Goal: Task Accomplishment & Management: Complete application form

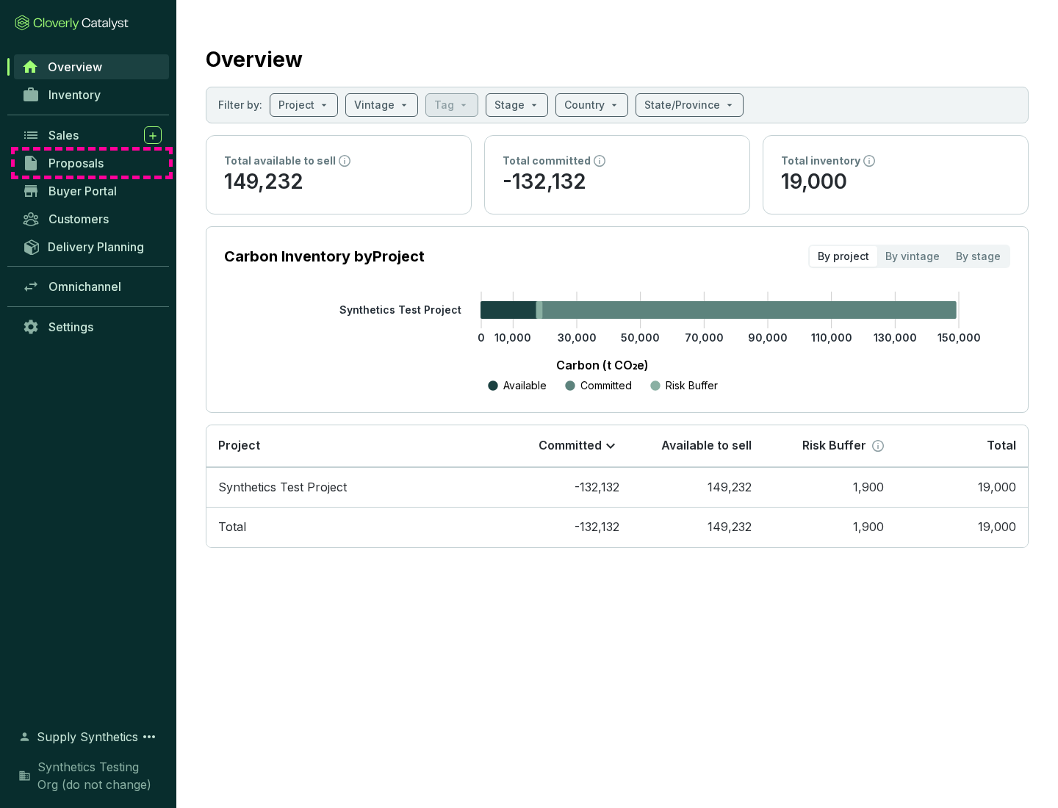
click at [92, 163] on span "Proposals" at bounding box center [75, 163] width 55 height 15
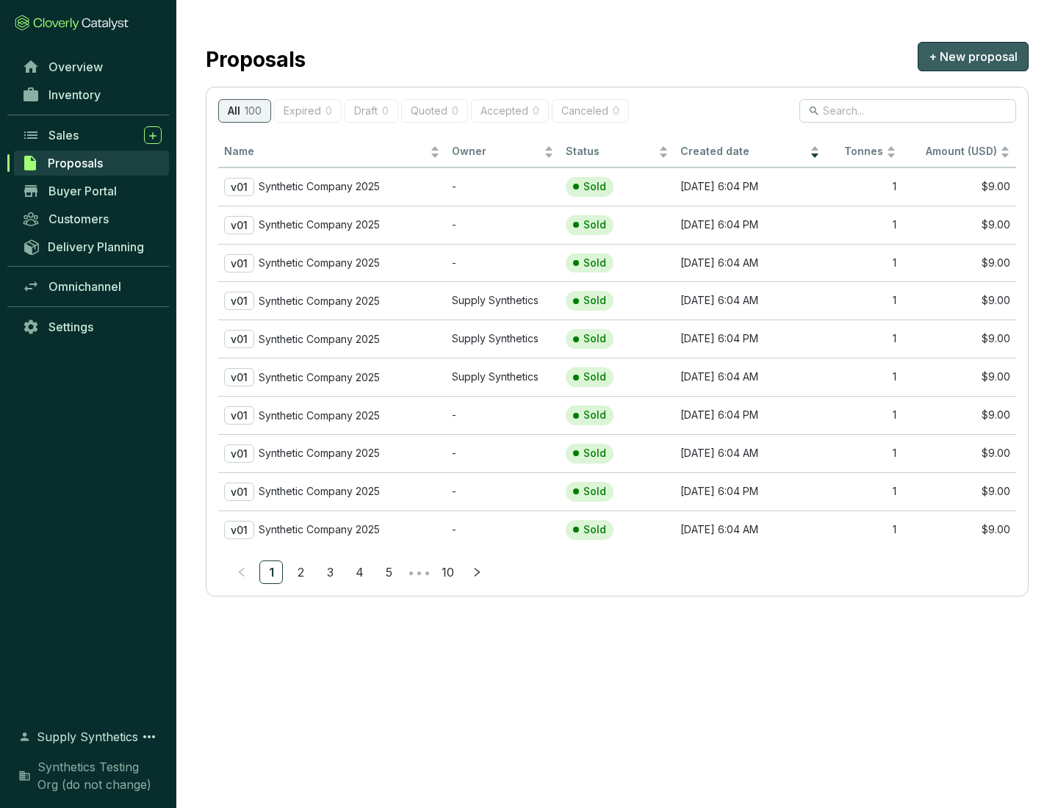
click at [973, 57] on span "+ New proposal" at bounding box center [972, 57] width 89 height 18
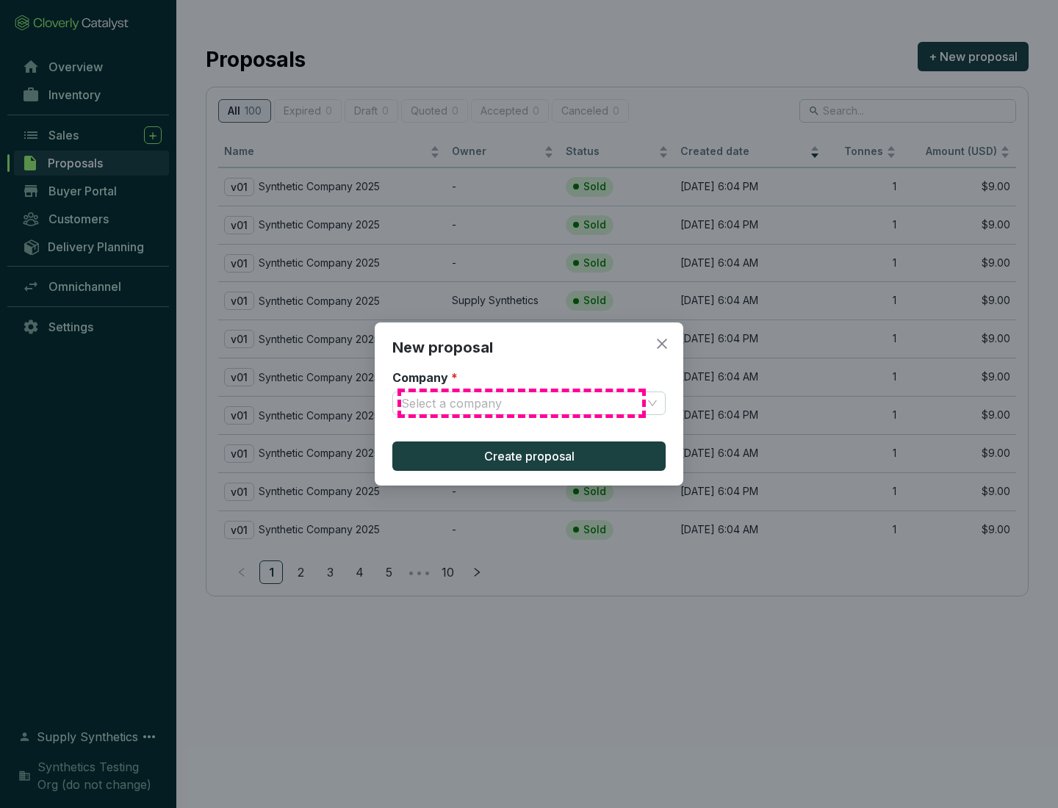
click at [522, 403] on input "Company *" at bounding box center [521, 403] width 241 height 22
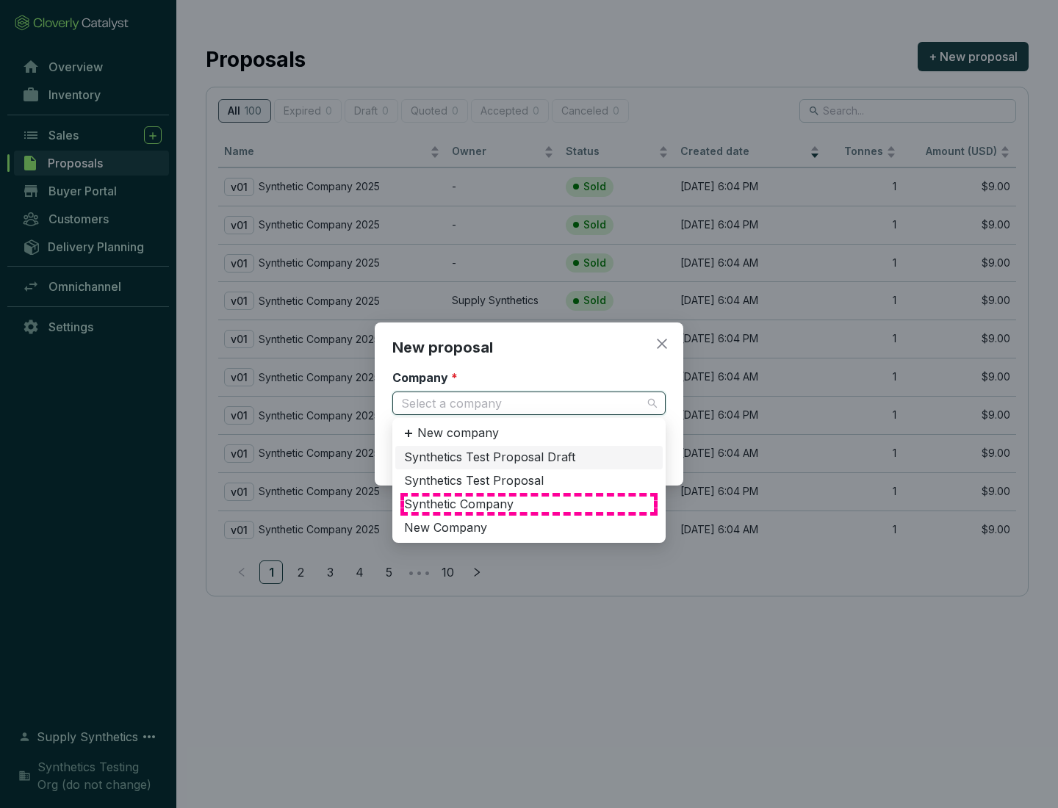
click at [529, 504] on div "Synthetic Company" at bounding box center [529, 505] width 250 height 16
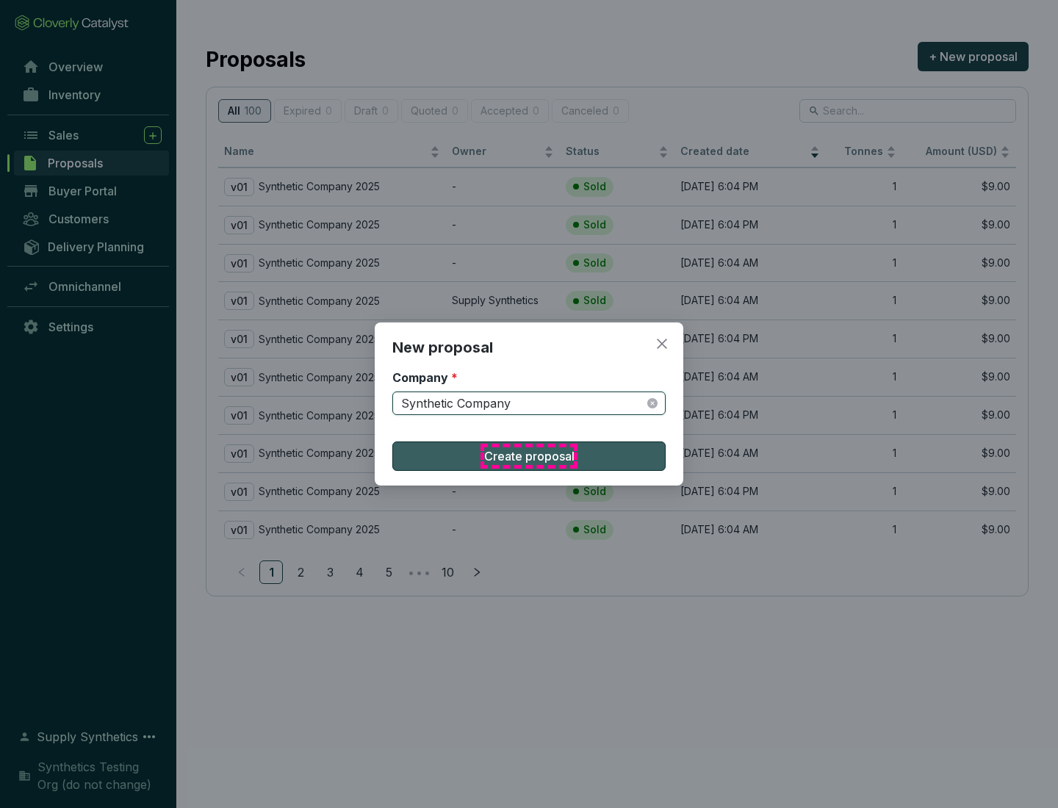
click at [529, 456] on span "Create proposal" at bounding box center [529, 456] width 90 height 18
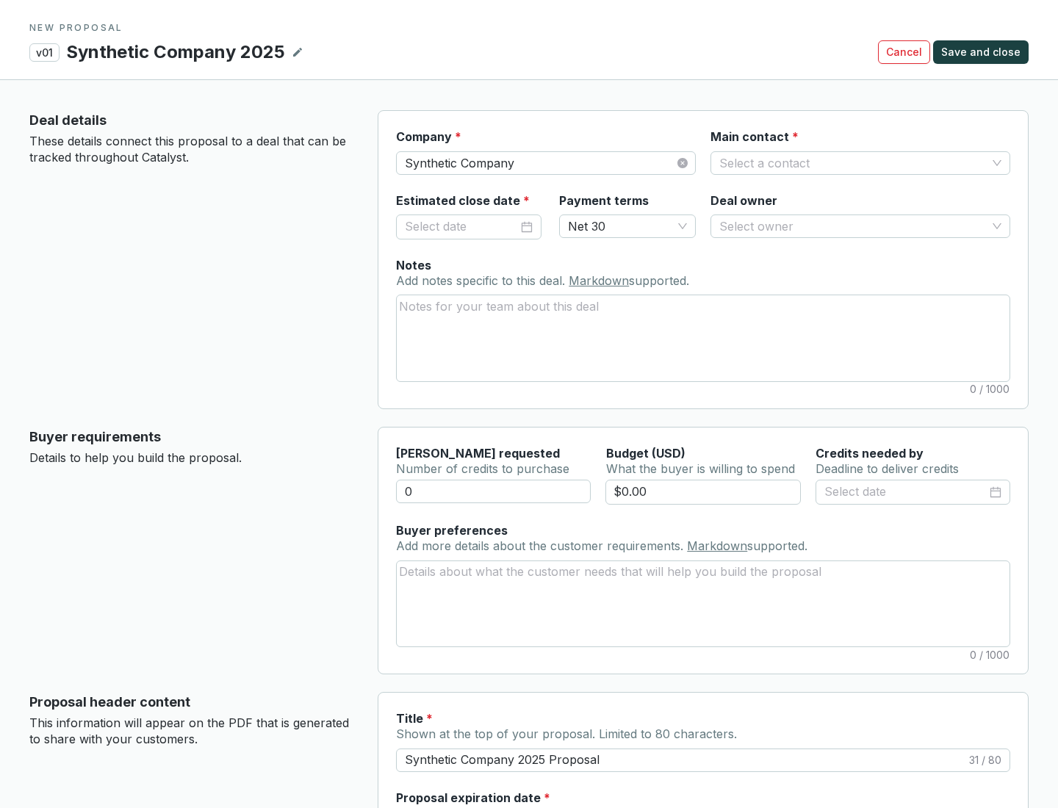
click at [853, 162] on input "Main contact *" at bounding box center [852, 163] width 267 height 22
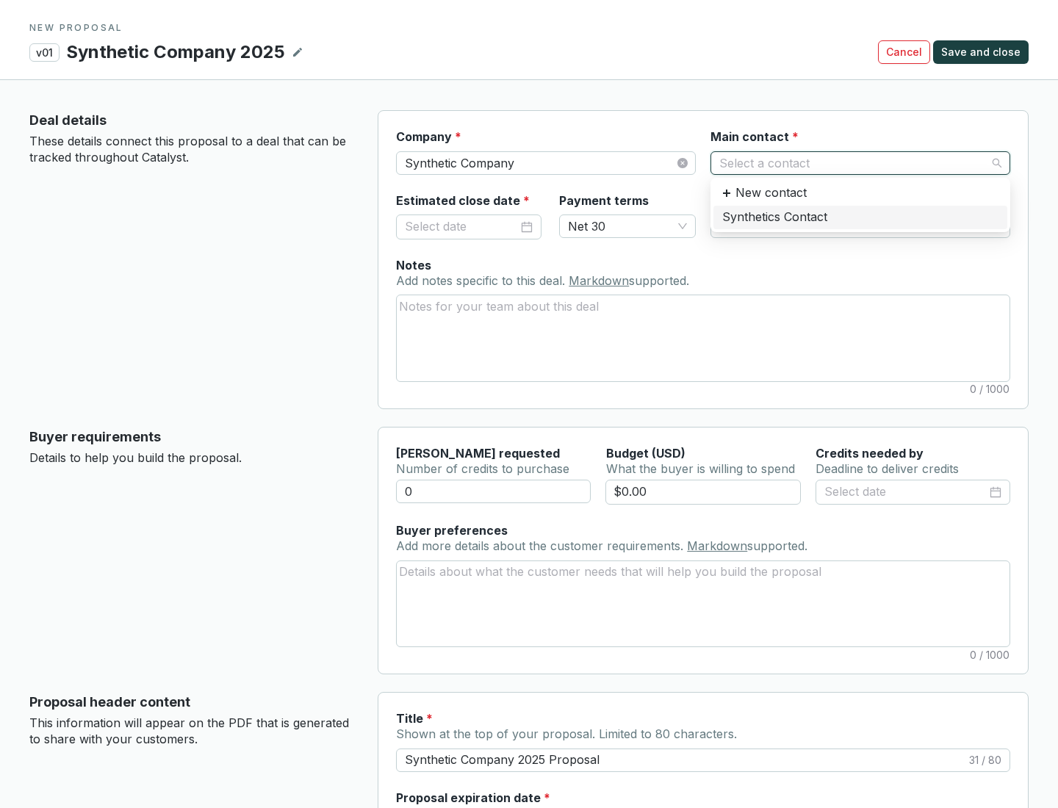
click at [859, 217] on div "Synthetics Contact" at bounding box center [860, 217] width 276 height 16
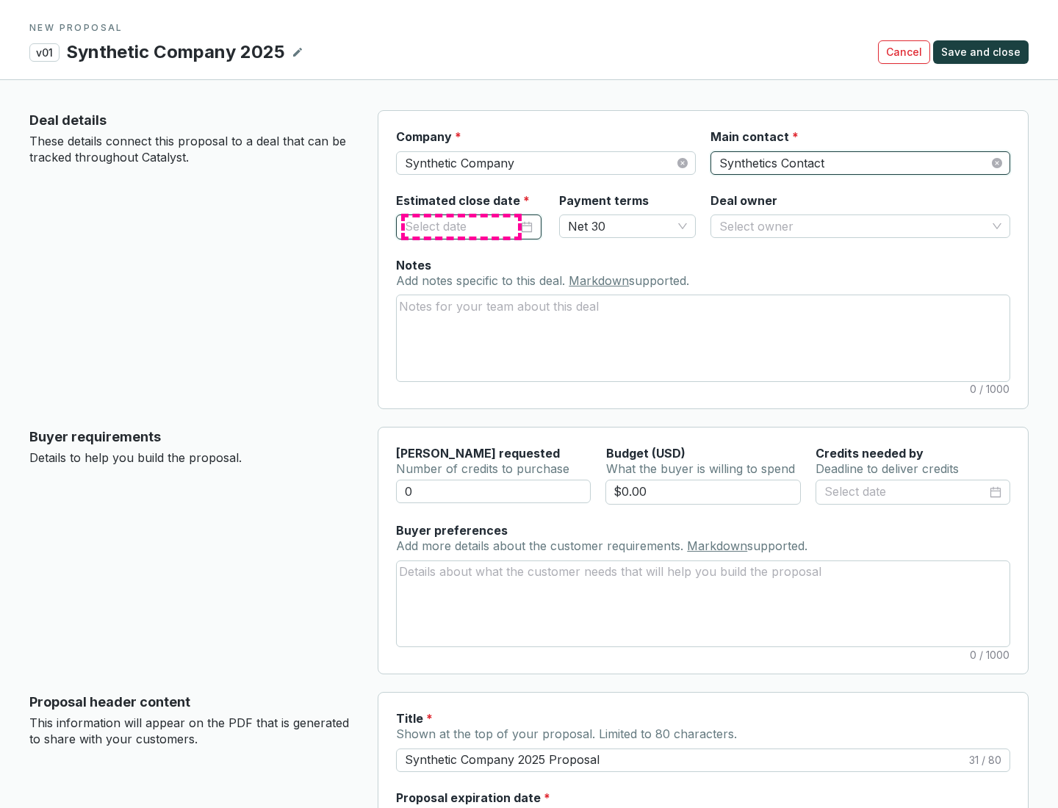
click at [461, 226] on input "Estimated close date *" at bounding box center [461, 226] width 113 height 19
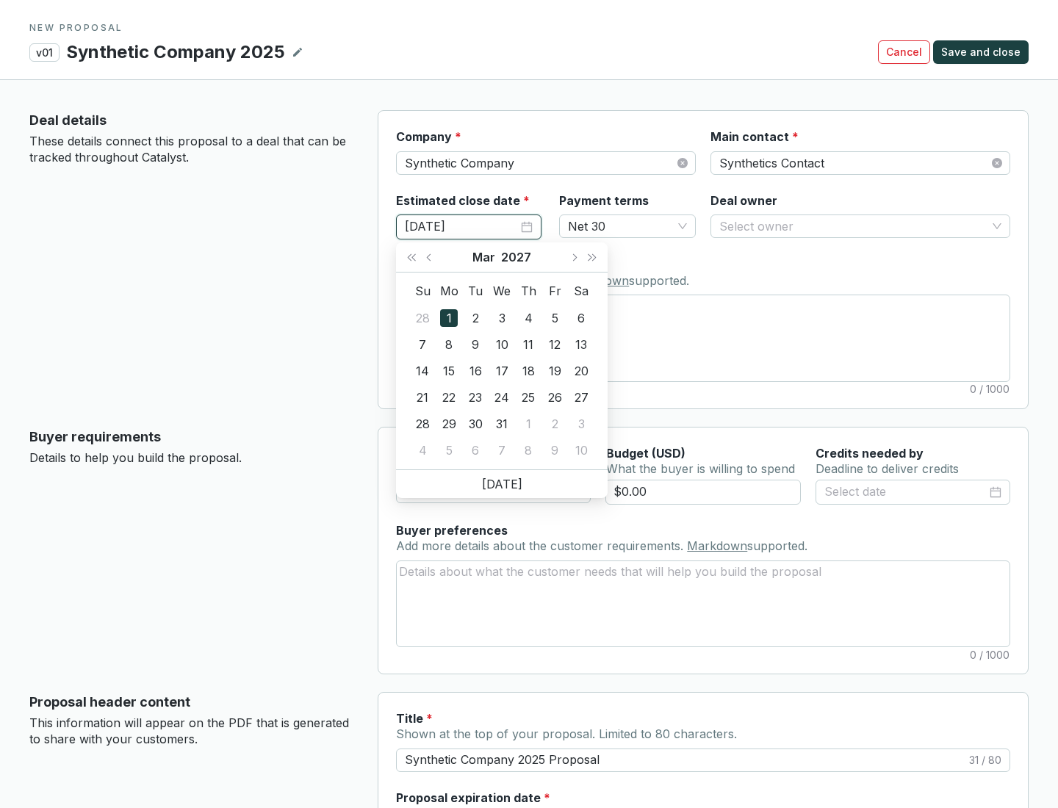
type input "[DATE]"
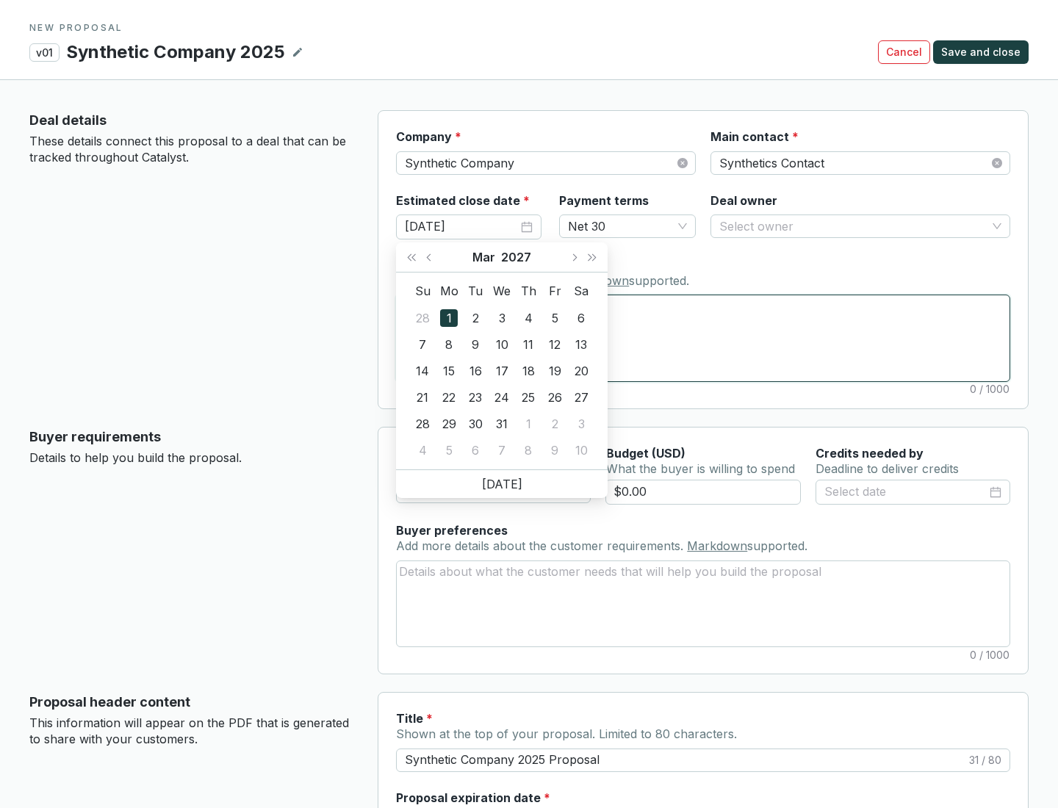
click at [703, 338] on textarea "Notes Add notes specific to this deal. Markdown supported." at bounding box center [703, 337] width 613 height 85
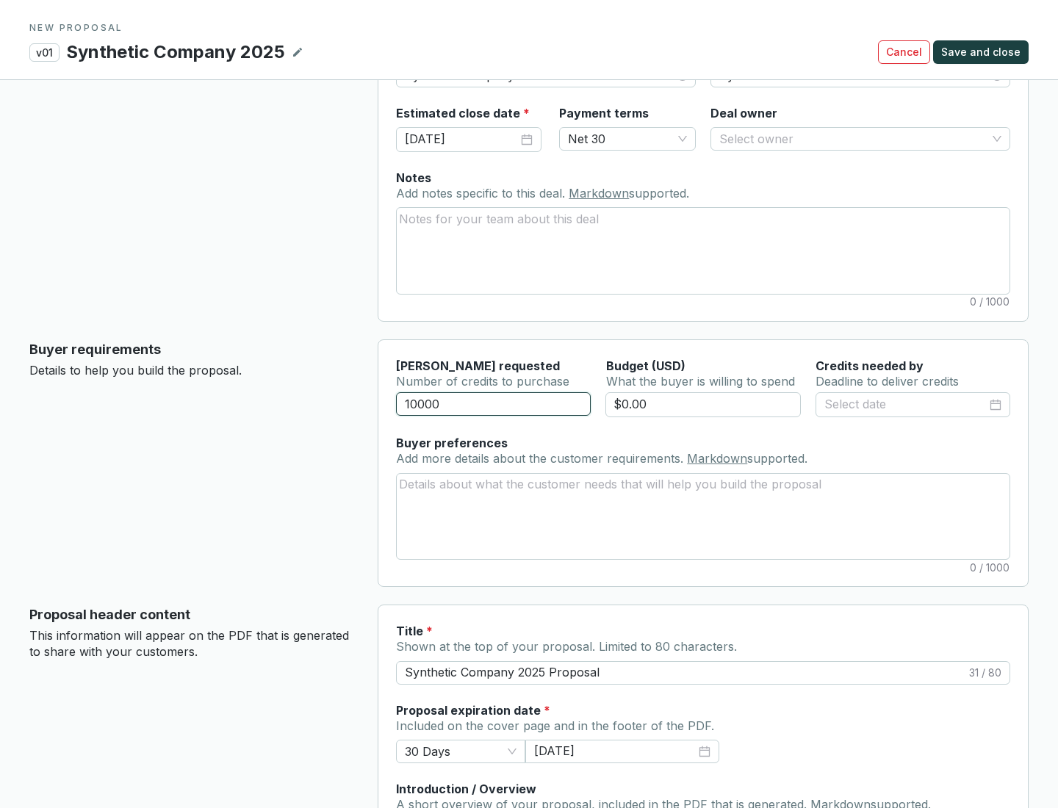
scroll to position [88, 0]
type input "10000"
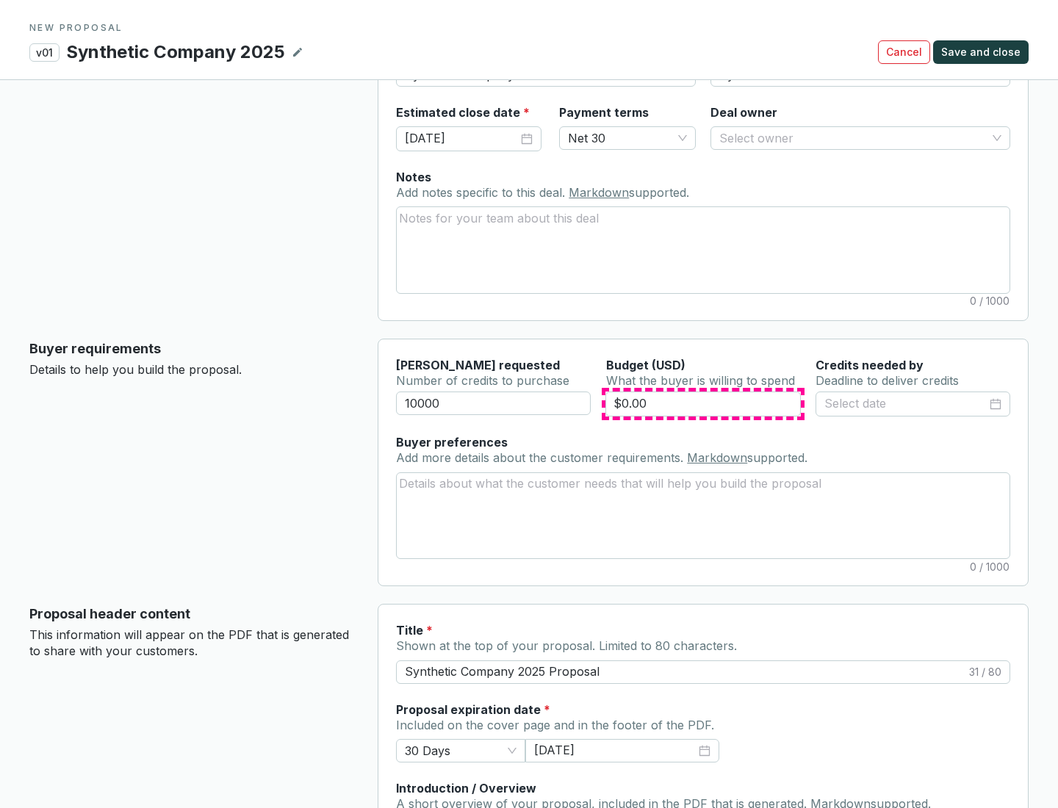
type input "$0.00"
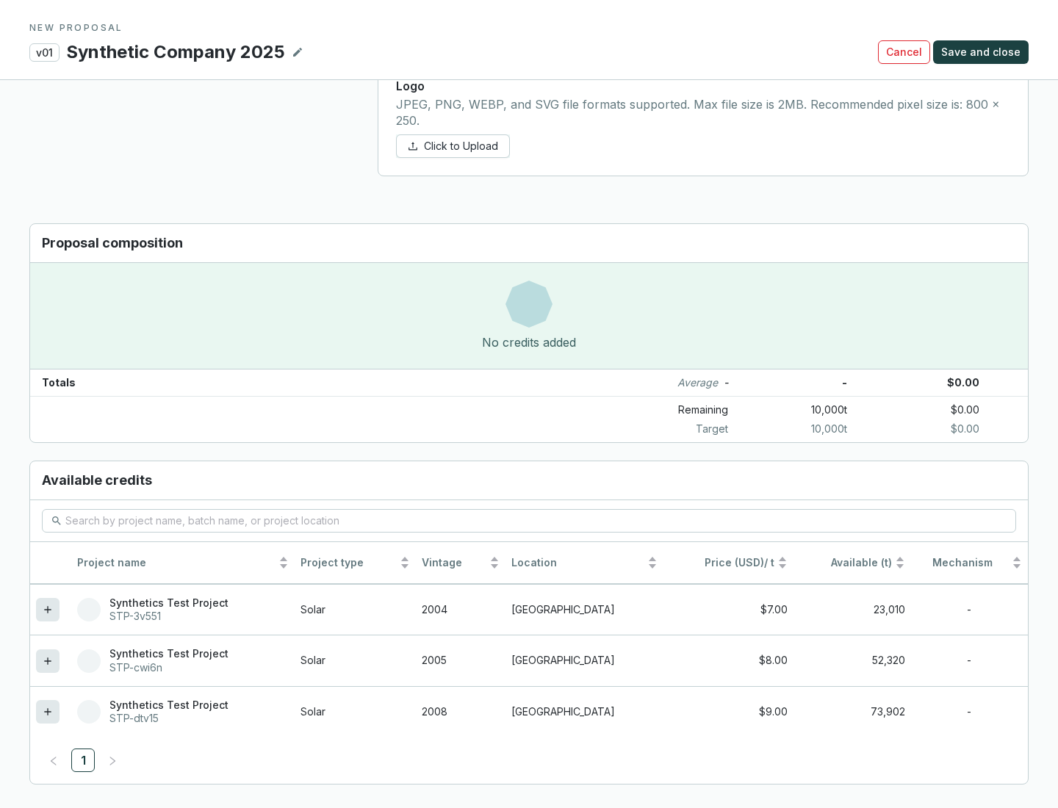
click at [48, 712] on icon at bounding box center [47, 711] width 7 height 7
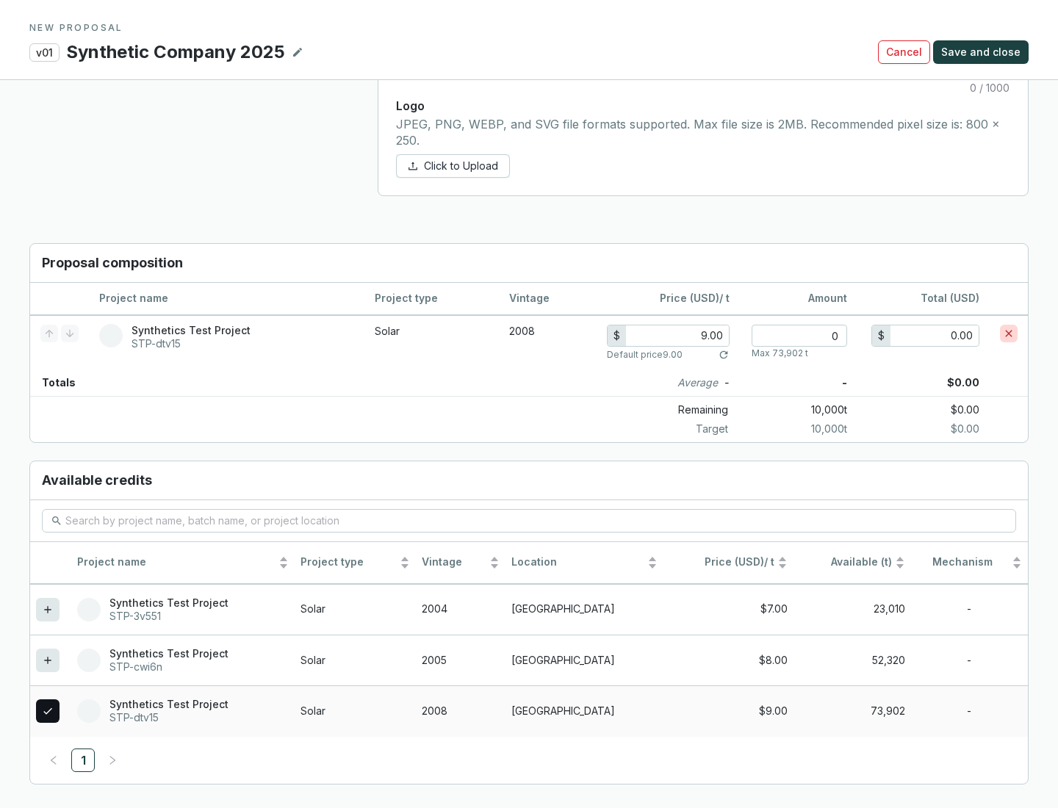
scroll to position [845, 0]
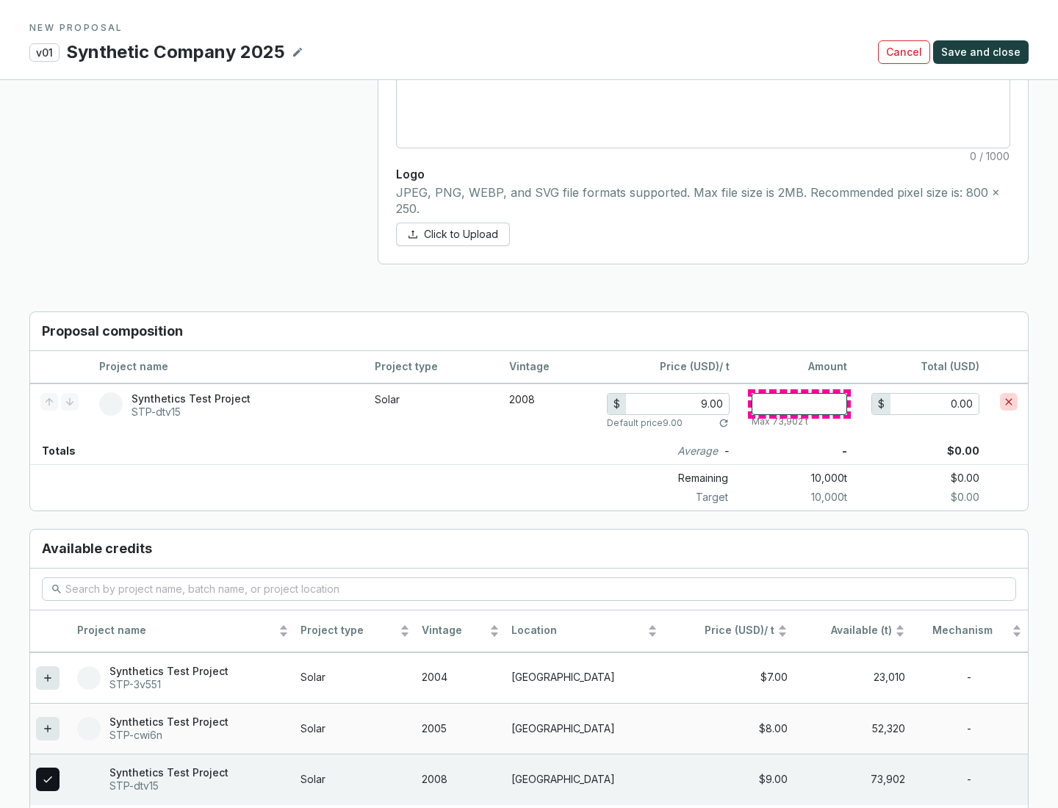
type input "1"
type input "9.00"
type input "1"
click at [983, 52] on span "Save and close" at bounding box center [980, 52] width 79 height 15
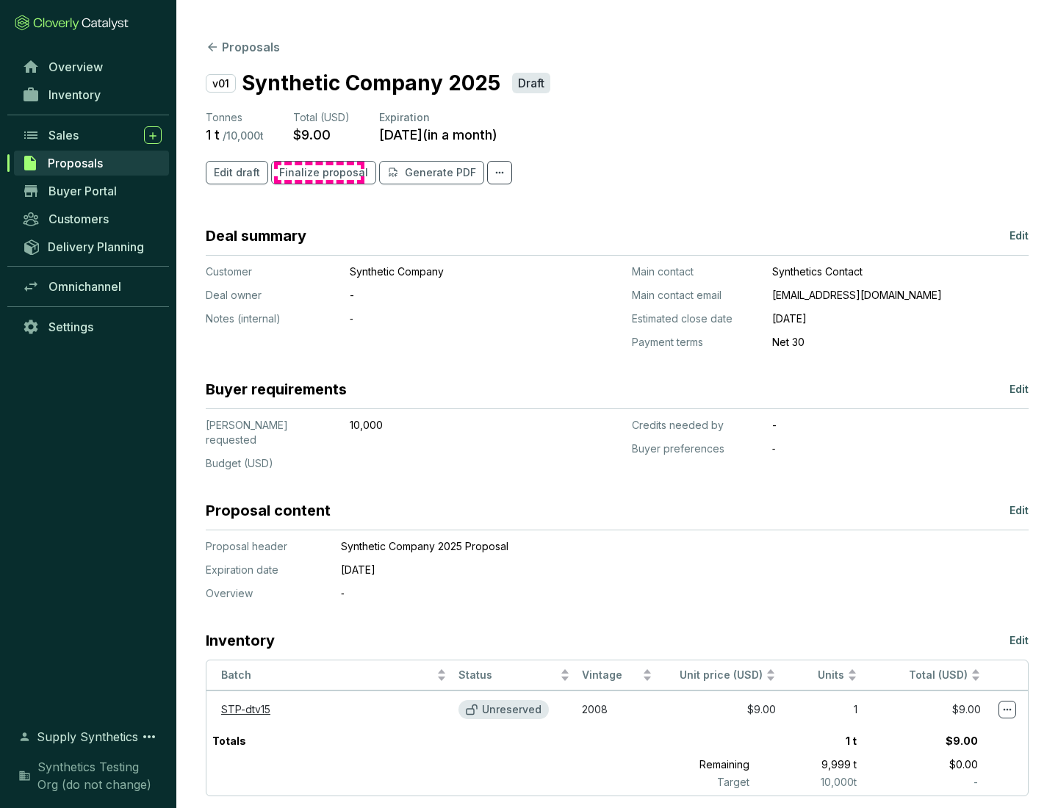
click at [319, 173] on span "Finalize proposal" at bounding box center [323, 172] width 89 height 15
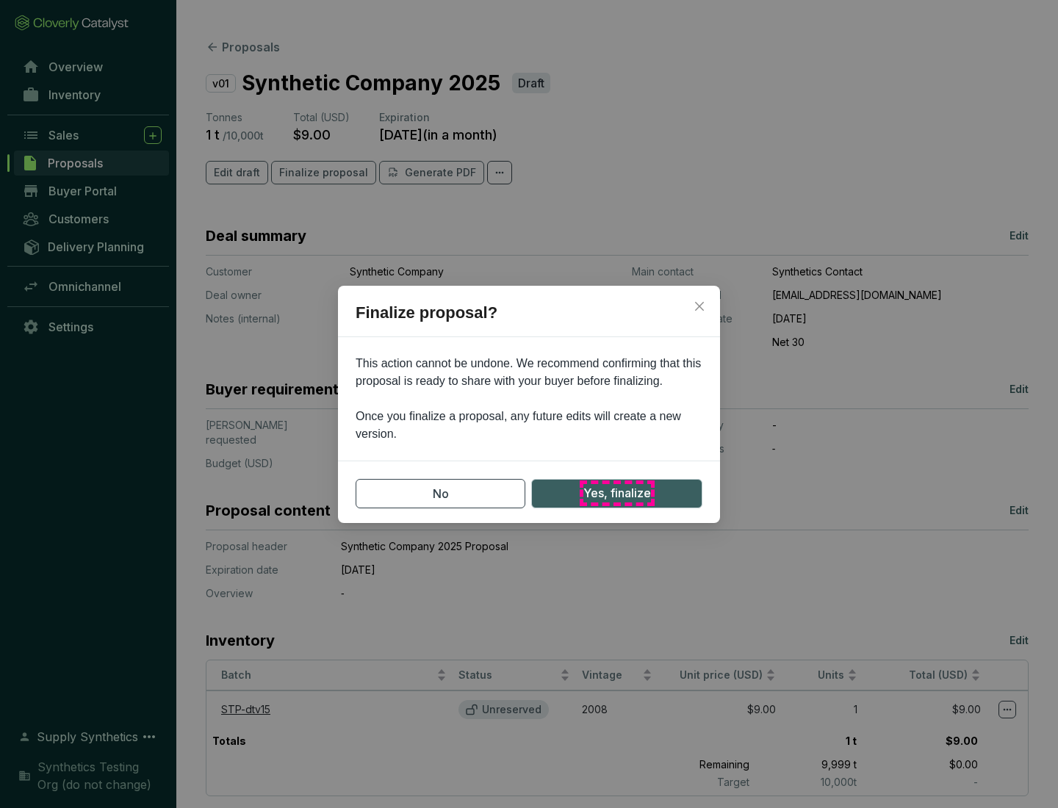
click at [616, 493] on span "Yes, finalize" at bounding box center [617, 493] width 68 height 18
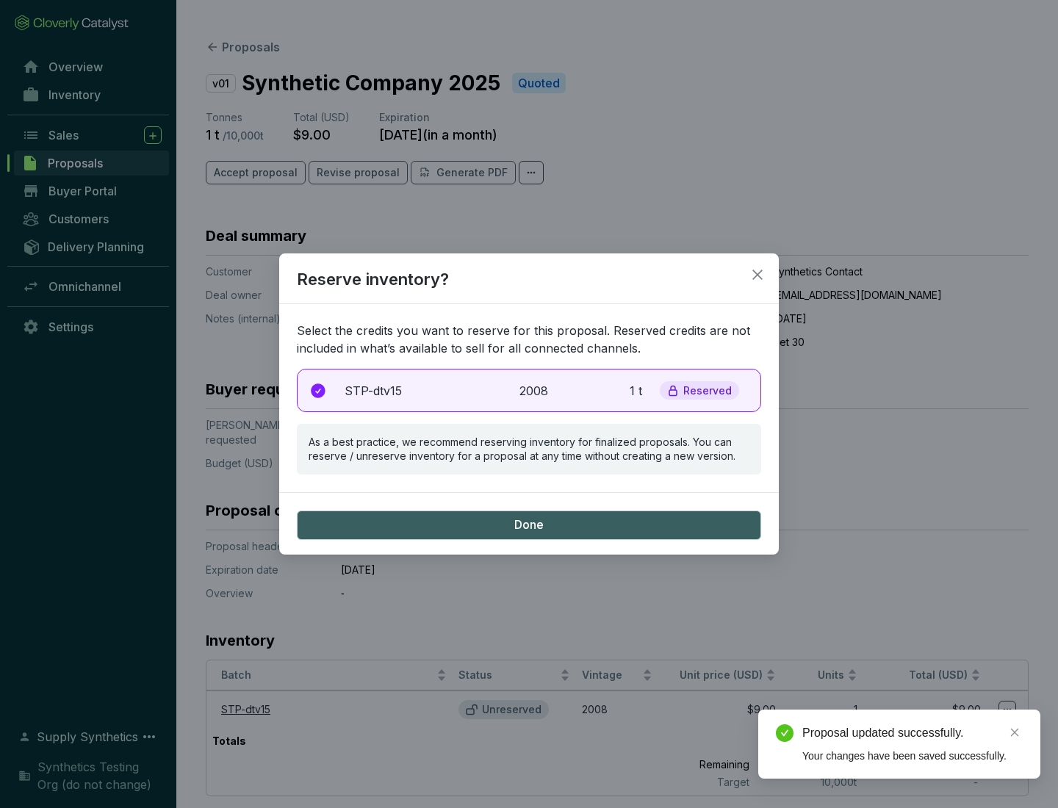
click at [529, 390] on p "2008" at bounding box center [535, 391] width 32 height 18
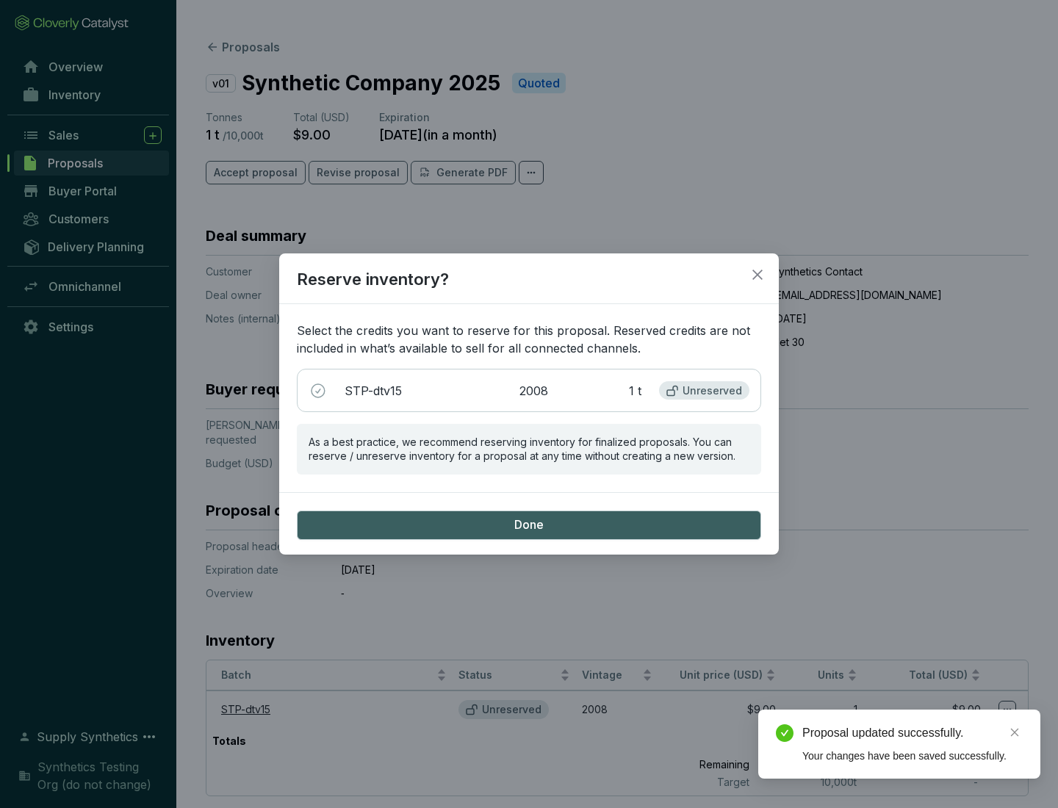
click at [529, 524] on span "Done" at bounding box center [528, 525] width 29 height 16
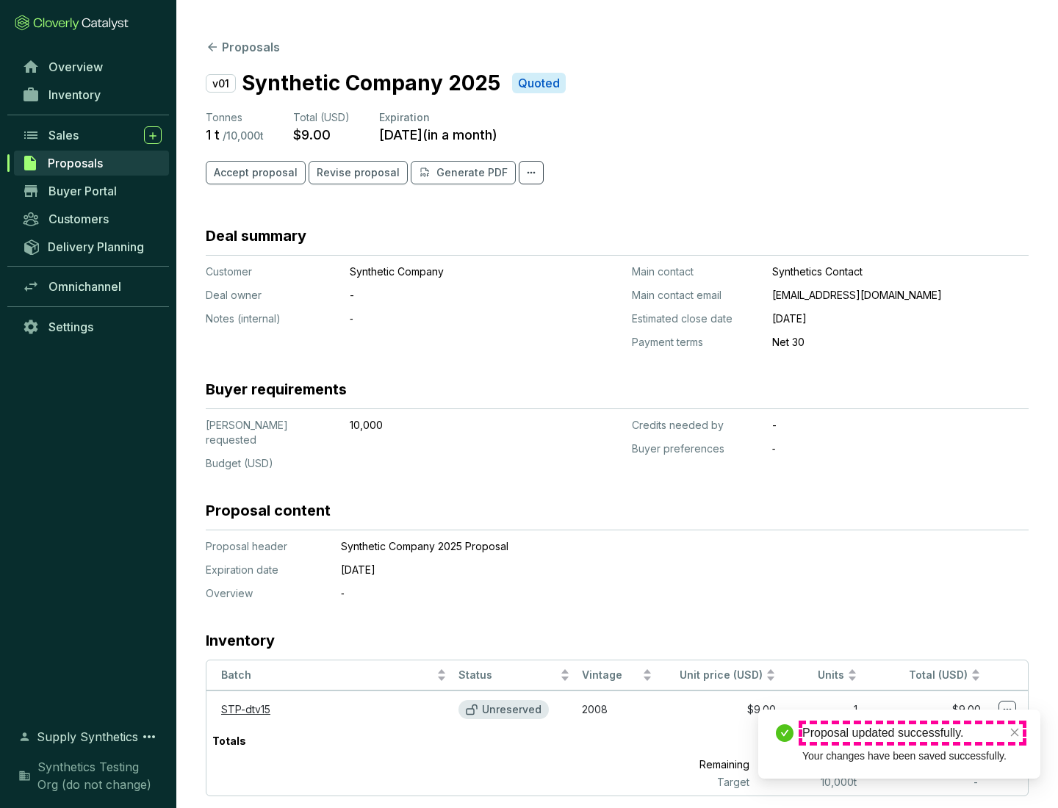
click at [912, 733] on div "Proposal updated successfully." at bounding box center [912, 733] width 220 height 18
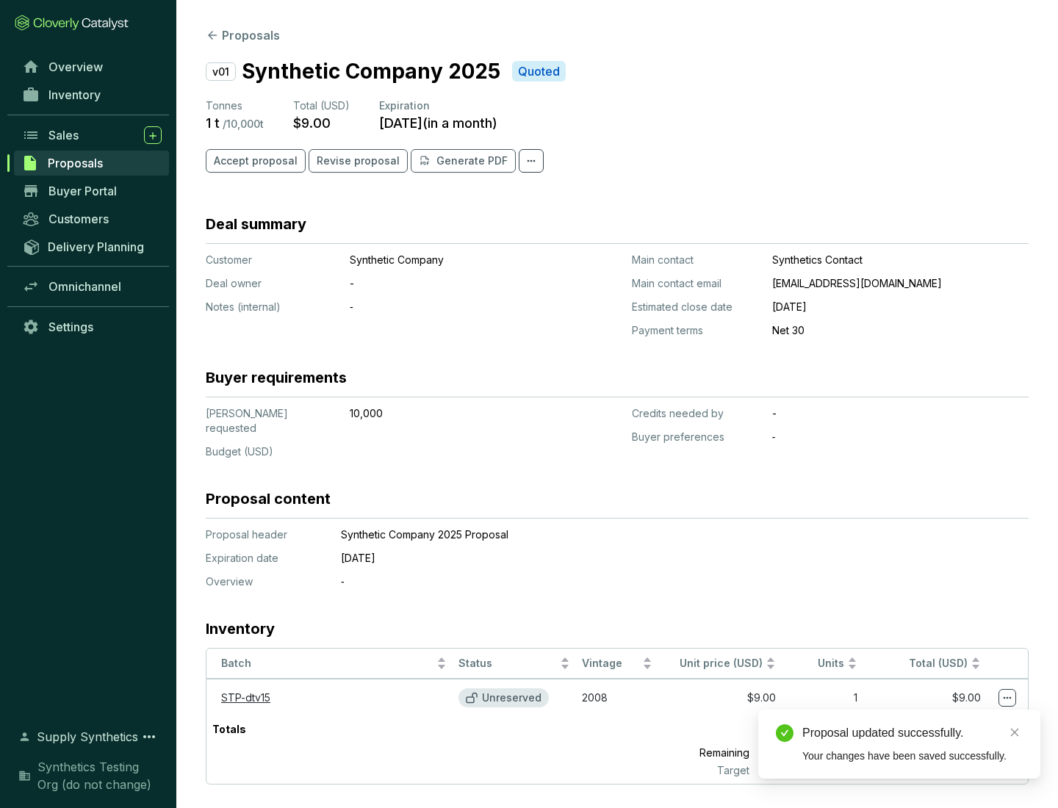
click at [1007, 697] on icon at bounding box center [1007, 698] width 8 height 2
click at [962, 716] on div "Proposal updated successfully. Your changes have been saved successfully." at bounding box center [899, 744] width 282 height 69
click at [912, 733] on div "Proposal updated successfully." at bounding box center [912, 733] width 220 height 18
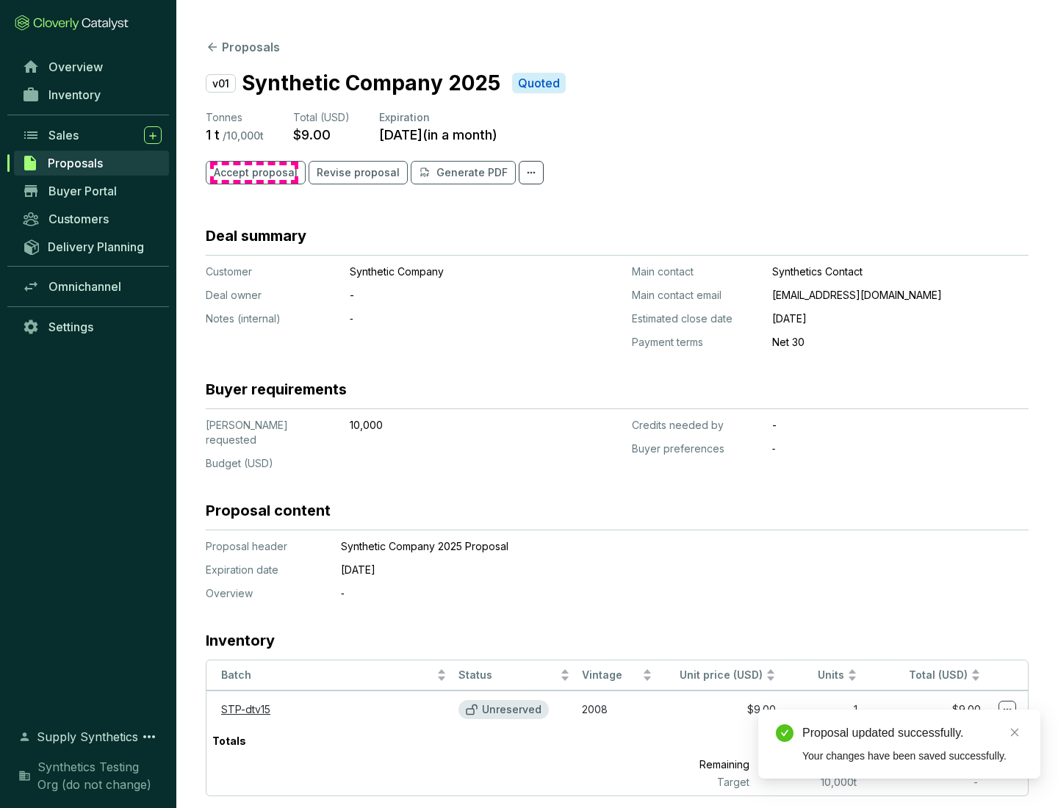
click at [253, 173] on span "Accept proposal" at bounding box center [256, 172] width 84 height 15
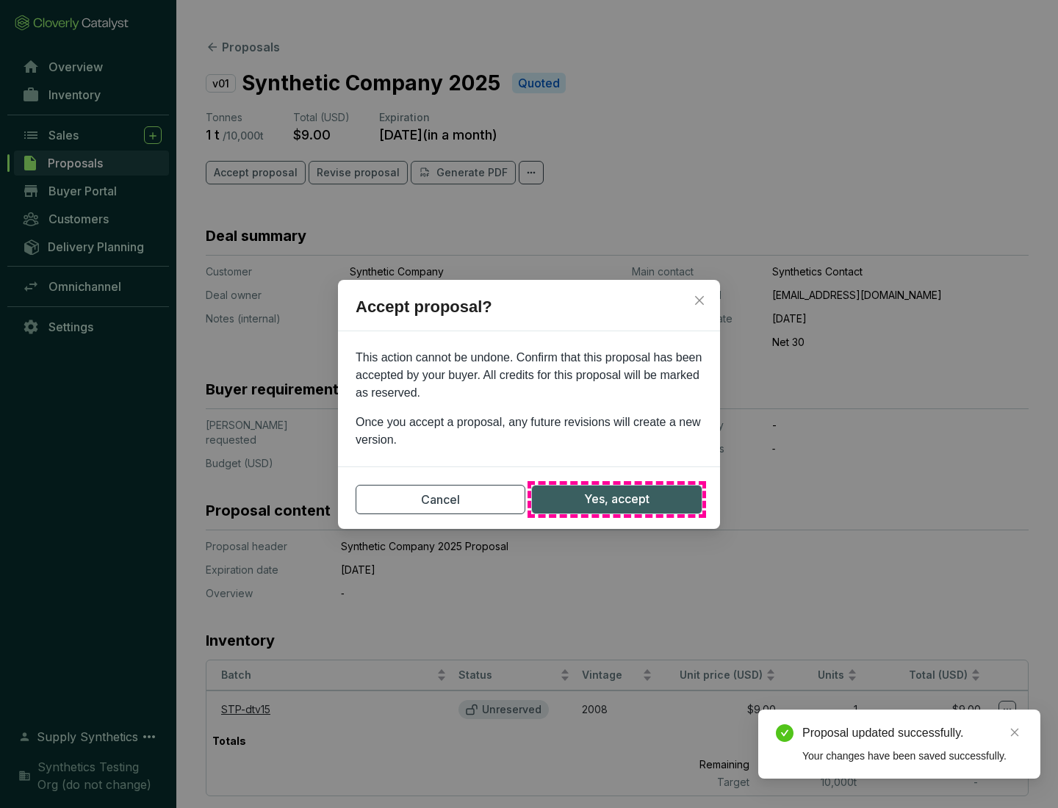
click at [616, 499] on span "Yes, accept" at bounding box center [616, 499] width 65 height 18
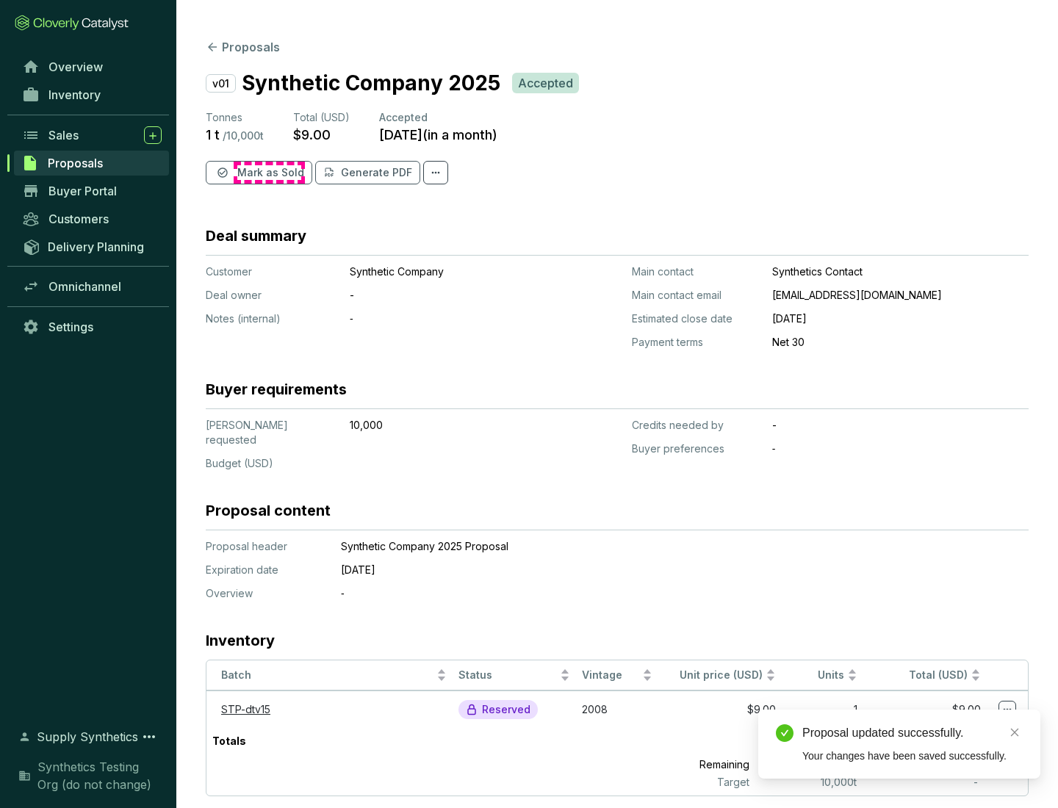
click at [269, 173] on span "Mark as Sold" at bounding box center [270, 172] width 67 height 15
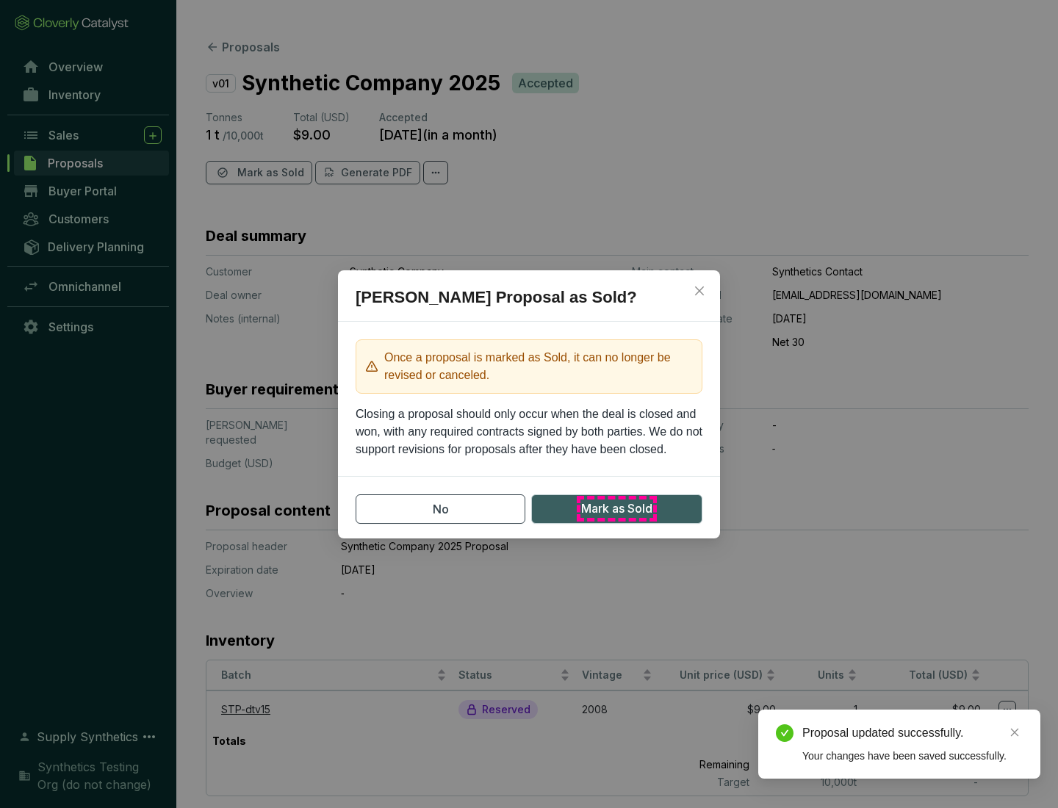
click at [616, 508] on span "Mark as Sold" at bounding box center [616, 509] width 71 height 18
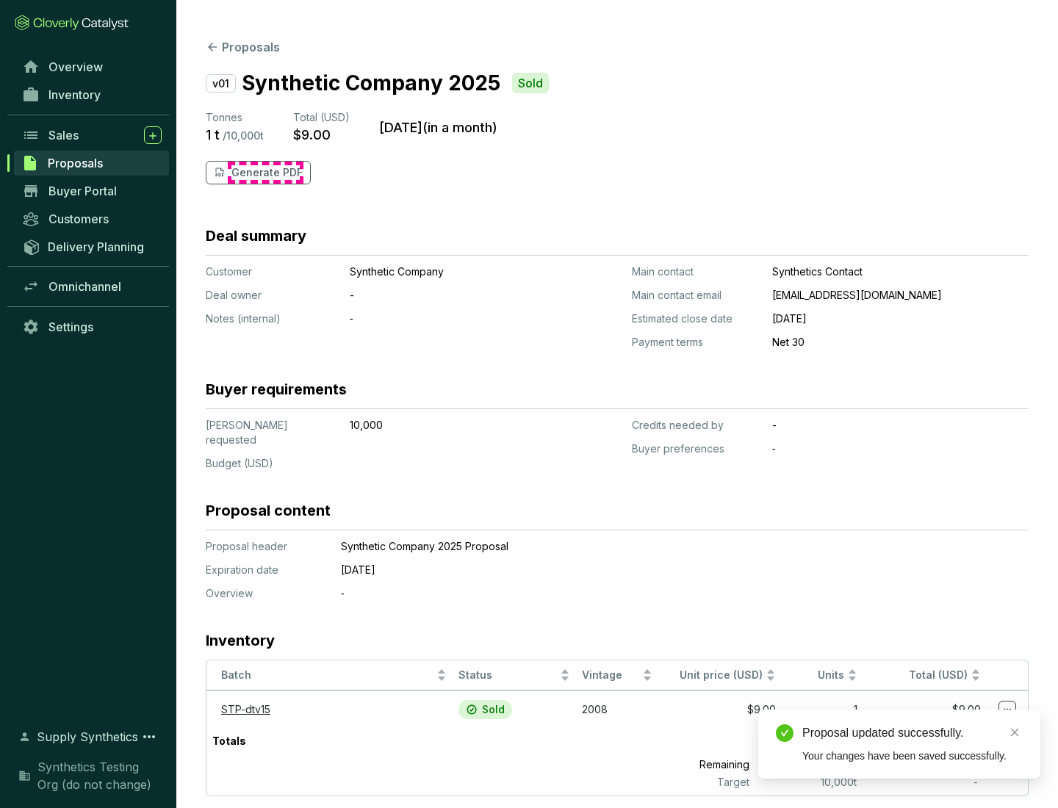
click at [265, 173] on p "Generate PDF" at bounding box center [266, 172] width 71 height 15
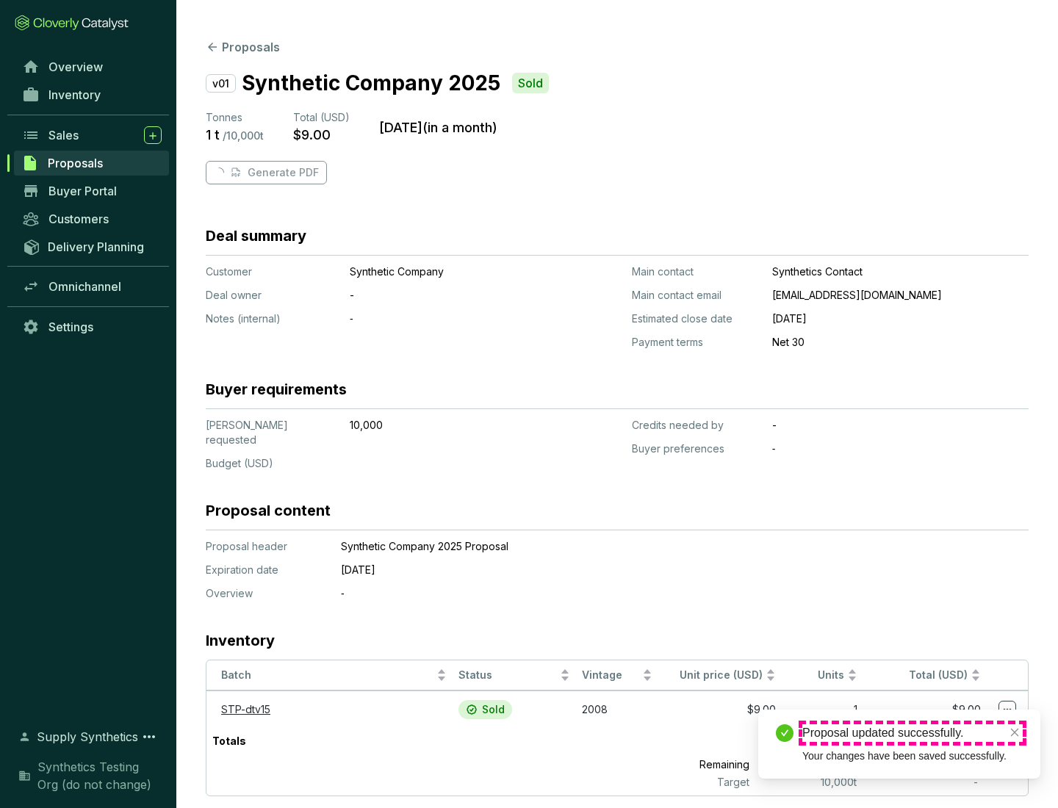
click at [912, 733] on div "Proposal updated successfully." at bounding box center [912, 733] width 220 height 18
